Goal: Information Seeking & Learning: Learn about a topic

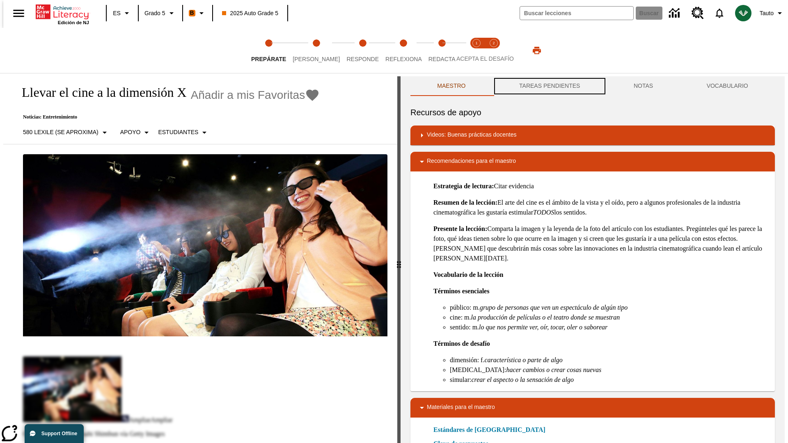
click at [549, 86] on button "TAREAS PENDIENTES" at bounding box center [549, 86] width 114 height 20
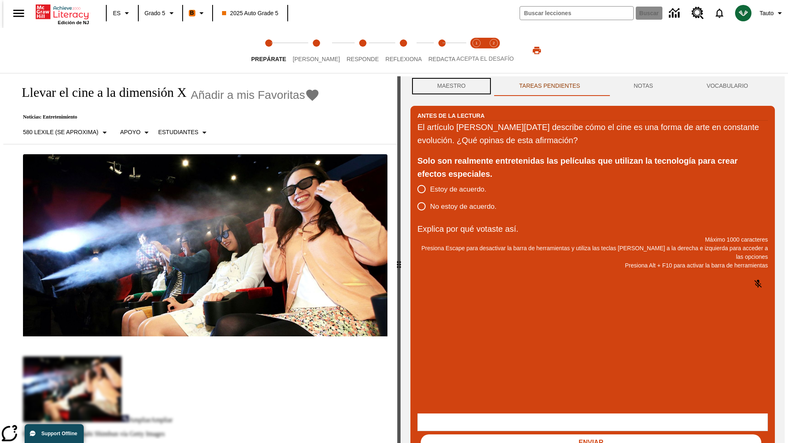
scroll to position [0, 0]
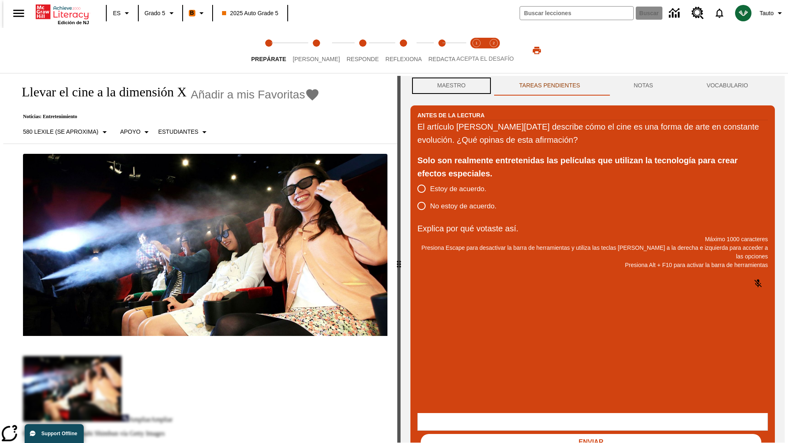
click at [449, 86] on button "Maestro" at bounding box center [451, 86] width 82 height 20
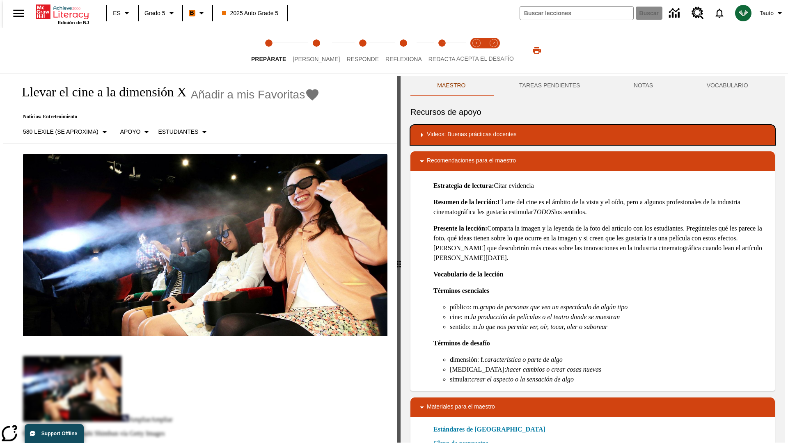
click at [593, 135] on div "Videos: Buenas prácticas docentes" at bounding box center [592, 135] width 351 height 10
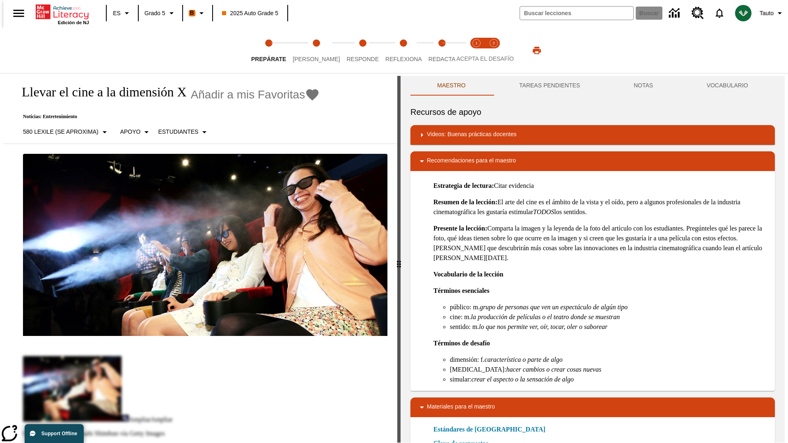
click at [454, 158] on img "Desarrollo del vocabulario académico" at bounding box center [457, 162] width 8 height 8
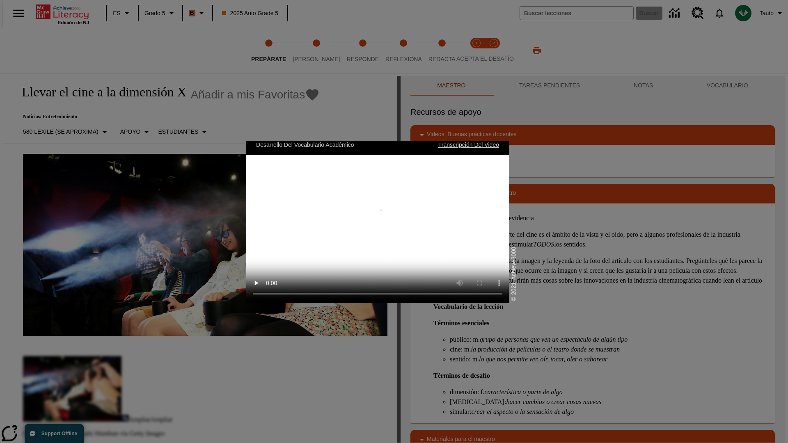
scroll to position [0, 0]
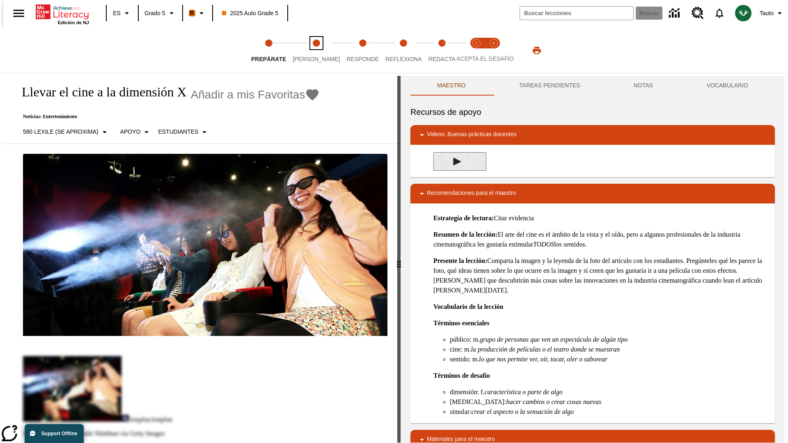
click at [309, 50] on span "Lee" at bounding box center [316, 55] width 47 height 15
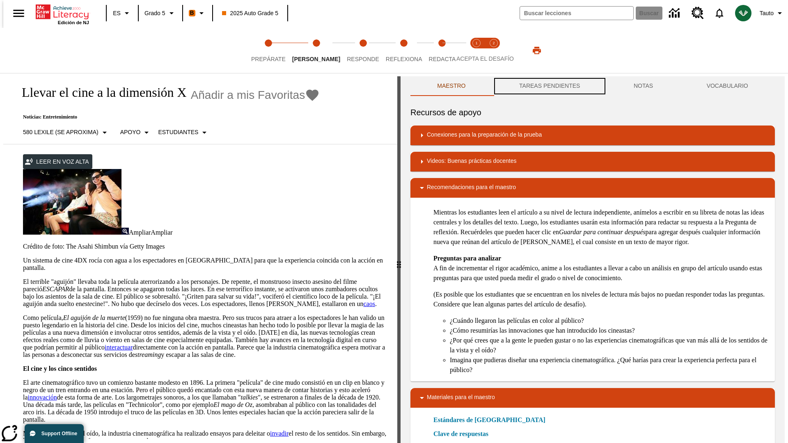
scroll to position [0, 0]
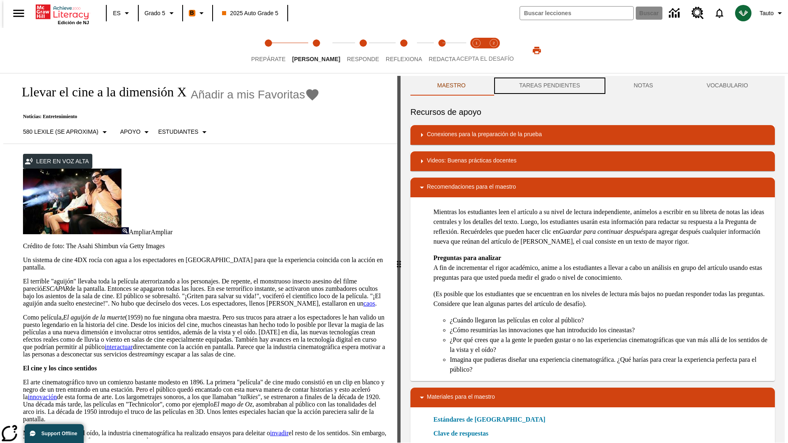
click at [549, 86] on button "TAREAS PENDIENTES" at bounding box center [549, 86] width 114 height 20
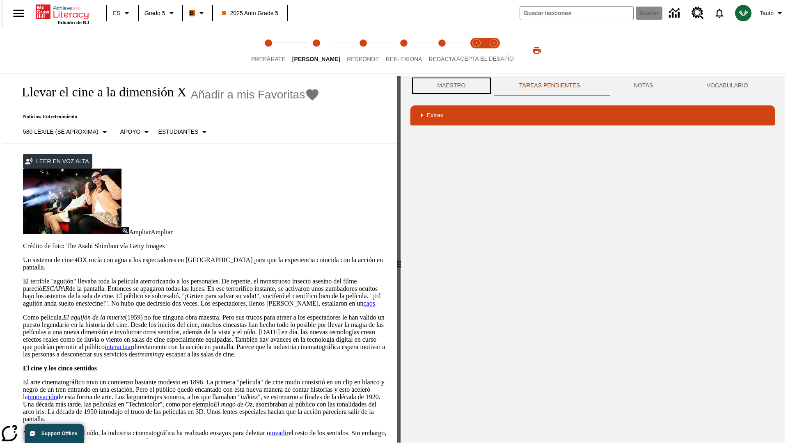
click at [449, 86] on button "Maestro" at bounding box center [451, 86] width 82 height 20
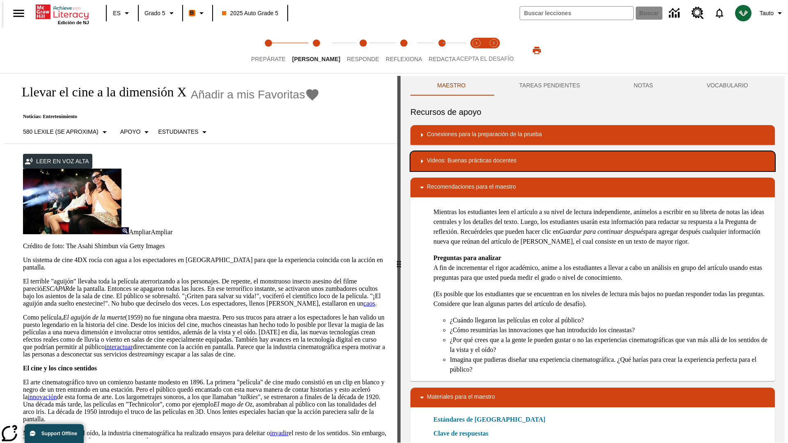
click at [593, 161] on div "Videos: Buenas prácticas docentes" at bounding box center [592, 161] width 351 height 10
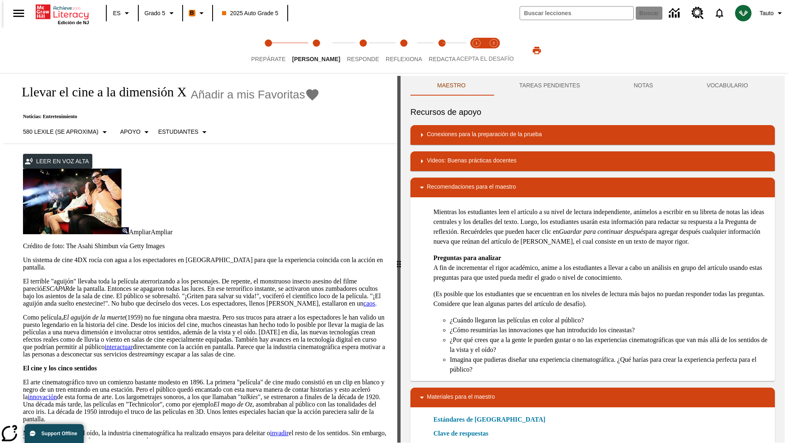
click at [454, 184] on img "Summarization" at bounding box center [457, 188] width 8 height 8
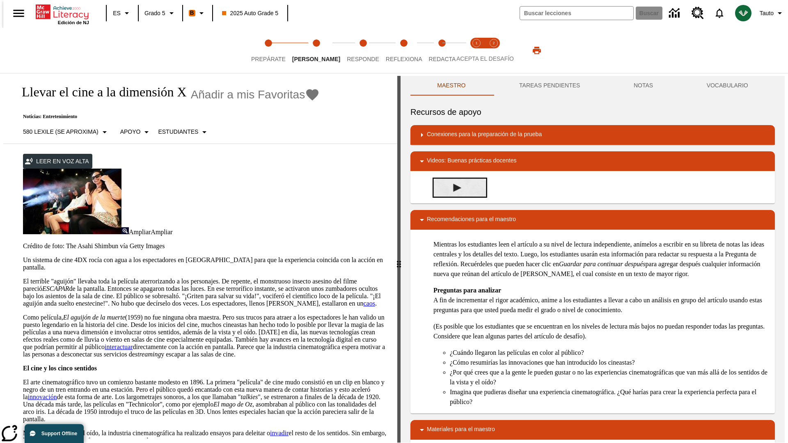
scroll to position [0, 0]
click at [476, 50] on span "Acepta el desafío lee step 1 of 2" at bounding box center [476, 55] width 11 height 15
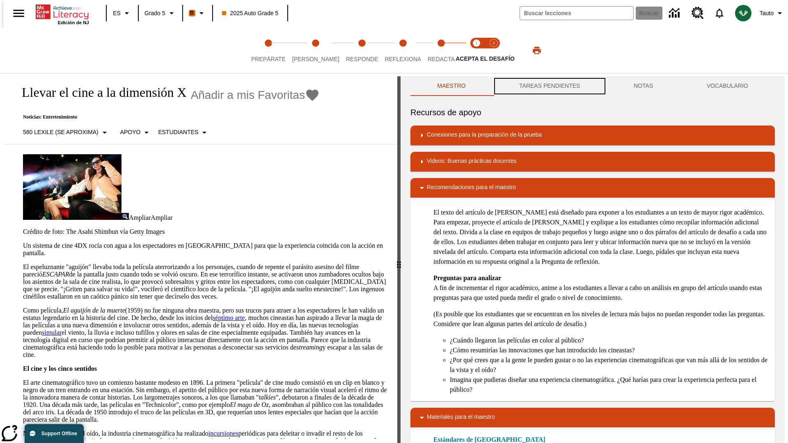
scroll to position [0, 0]
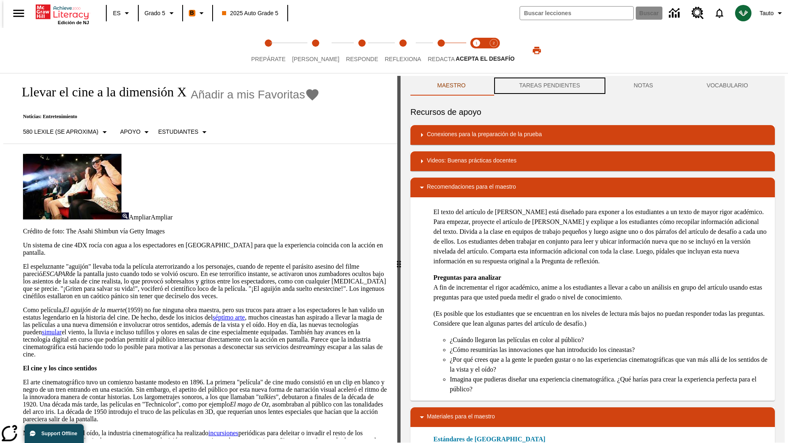
click at [549, 86] on button "TAREAS PENDIENTES" at bounding box center [549, 86] width 114 height 20
